Goal: Transaction & Acquisition: Purchase product/service

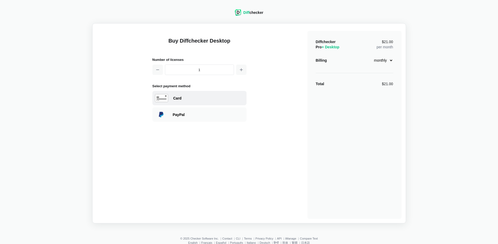
click at [205, 95] on div "Card" at bounding box center [199, 98] width 94 height 14
select select "[GEOGRAPHIC_DATA]"
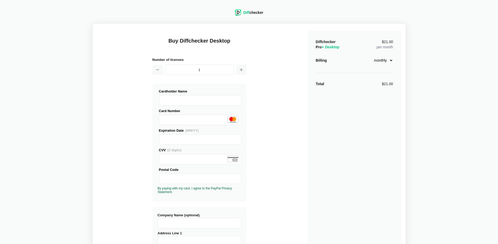
click at [114, 132] on div "Buy Diffchecker Desktop Number of licenses 1 Visa MasterCard Union Pay American…" at bounding box center [249, 200] width 305 height 344
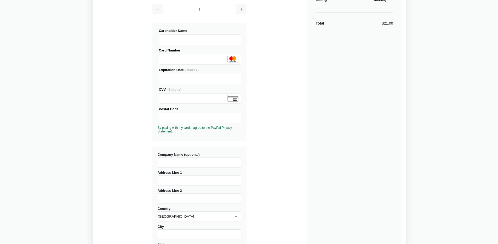
scroll to position [66, 0]
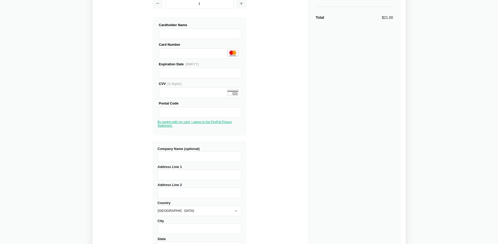
click at [166, 121] on link "By paying with my card, I agree to the PayPal Privacy Statement." at bounding box center [195, 123] width 75 height 7
click at [127, 132] on div "Buy Diffchecker Desktop Number of licenses 1 Visa MasterCard Union Pay American…" at bounding box center [249, 133] width 305 height 344
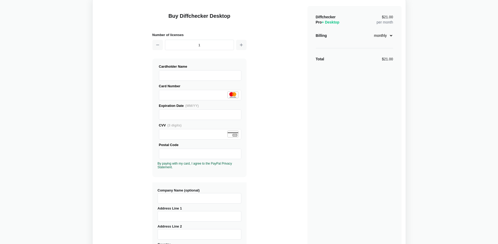
scroll to position [20, 0]
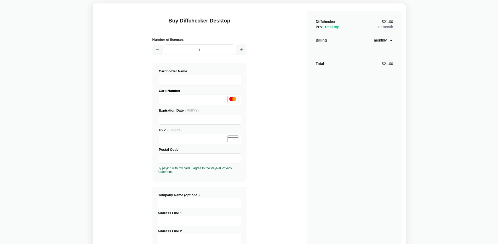
click at [127, 155] on div "Buy Diffchecker Desktop Number of licenses 1 Visa MasterCard Union Pay American…" at bounding box center [249, 180] width 305 height 344
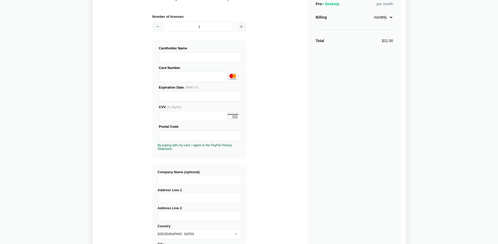
scroll to position [164, 0]
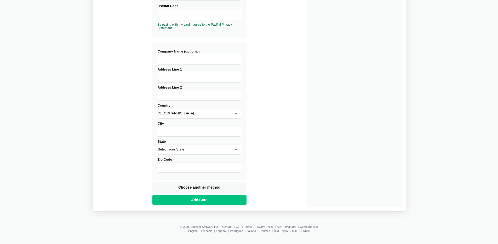
click at [182, 206] on div "Buy Diffchecker Desktop Number of licenses 1 Visa MasterCard Union Pay American…" at bounding box center [199, 37] width 94 height 340
click at [184, 201] on button "Add Card" at bounding box center [199, 200] width 94 height 10
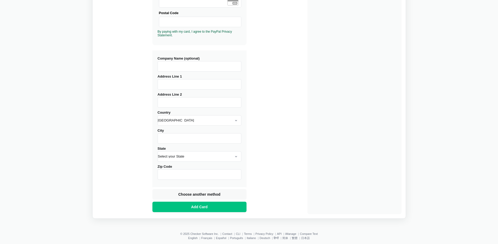
scroll to position [151, 0]
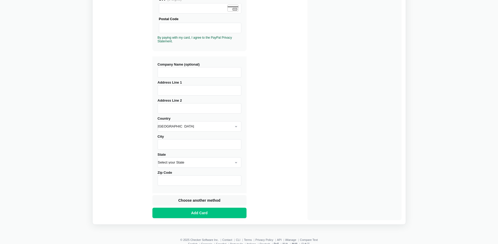
click at [169, 91] on input "Address Line 1" at bounding box center [200, 90] width 84 height 10
type input "[STREET_ADDRESS][PERSON_NAME]"
type input "Sterling Labs, Inc"
type input "4th floor"
type input "[GEOGRAPHIC_DATA]"
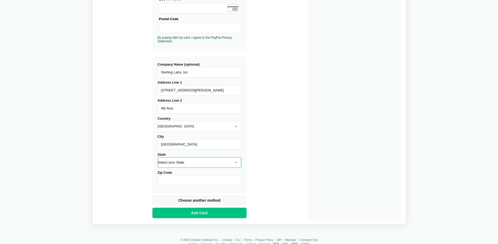
select select "CA"
type input "94105"
click at [133, 129] on div "Buy Diffchecker Desktop Number of licenses 1 Visa MasterCard Union Pay American…" at bounding box center [249, 49] width 305 height 344
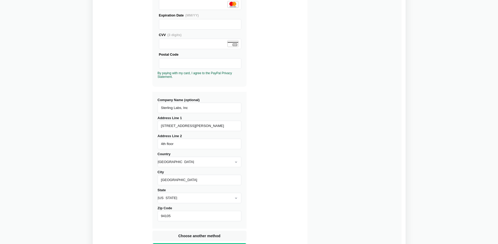
scroll to position [164, 0]
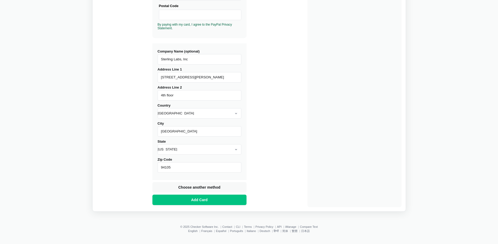
click at [166, 205] on div "Buy Diffchecker Desktop Number of licenses 1 Visa MasterCard Union Pay American…" at bounding box center [199, 37] width 94 height 340
click at [167, 203] on button "Add Card" at bounding box center [199, 200] width 94 height 10
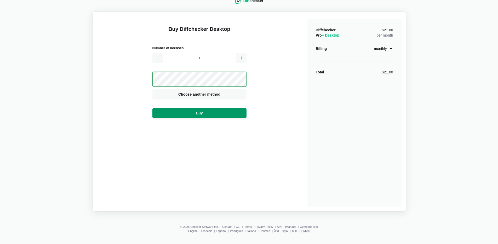
click at [186, 112] on button "Buy" at bounding box center [199, 113] width 94 height 10
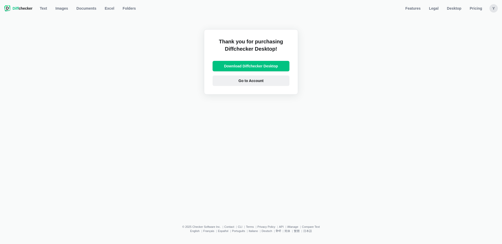
click at [275, 82] on link "Go to Account" at bounding box center [251, 81] width 77 height 10
